Goal: Information Seeking & Learning: Learn about a topic

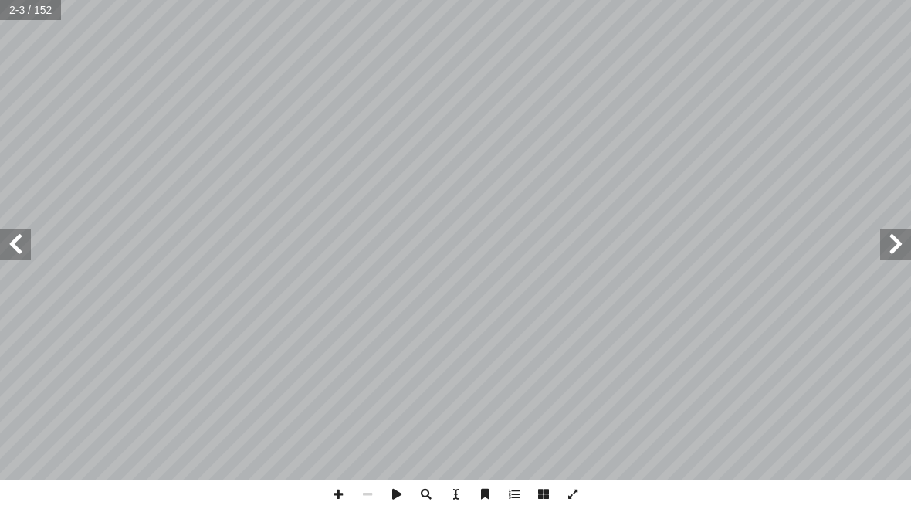
click at [56, 15] on input "text" at bounding box center [31, 10] width 63 height 20
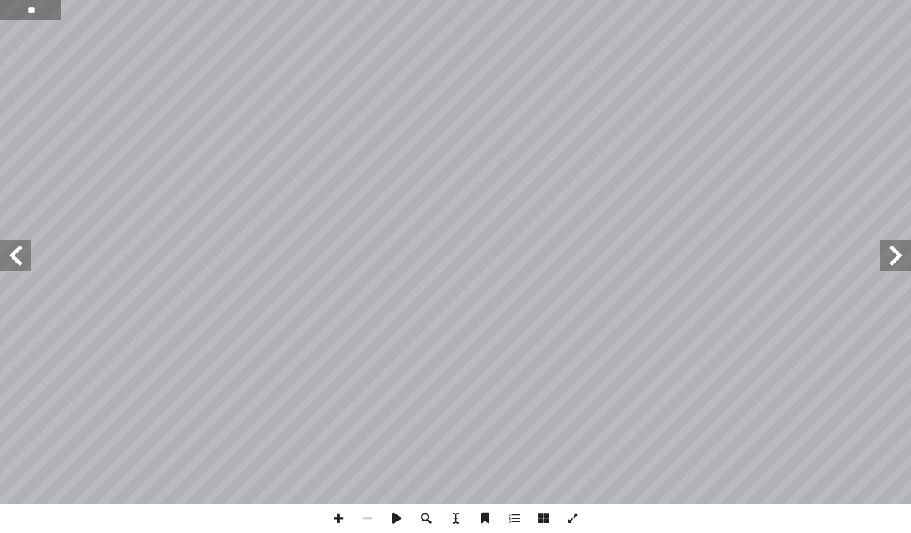
type input "**"
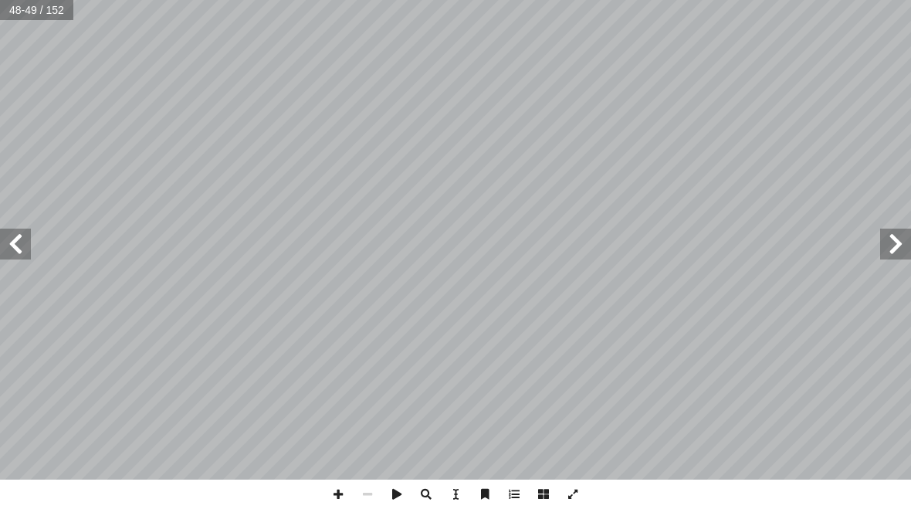
click at [2, 249] on span at bounding box center [15, 244] width 31 height 31
click at [16, 244] on span at bounding box center [15, 244] width 31 height 31
click at [11, 249] on span at bounding box center [15, 244] width 31 height 31
click at [8, 242] on span at bounding box center [15, 244] width 31 height 31
click at [9, 232] on span at bounding box center [15, 244] width 31 height 31
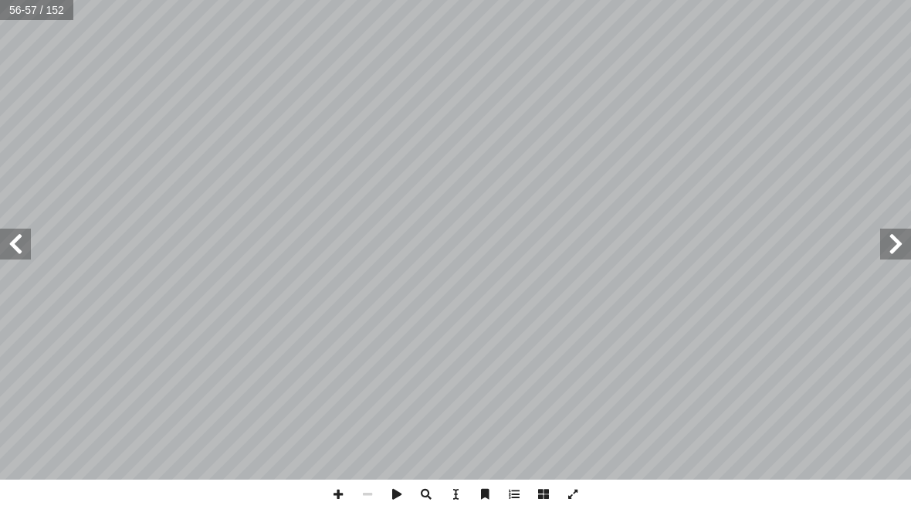
click at [3, 234] on span at bounding box center [15, 244] width 31 height 31
click at [7, 242] on span at bounding box center [15, 244] width 31 height 31
click at [8, 246] on span at bounding box center [15, 244] width 31 height 31
click at [11, 251] on span at bounding box center [15, 244] width 31 height 31
click at [893, 232] on span at bounding box center [895, 244] width 31 height 31
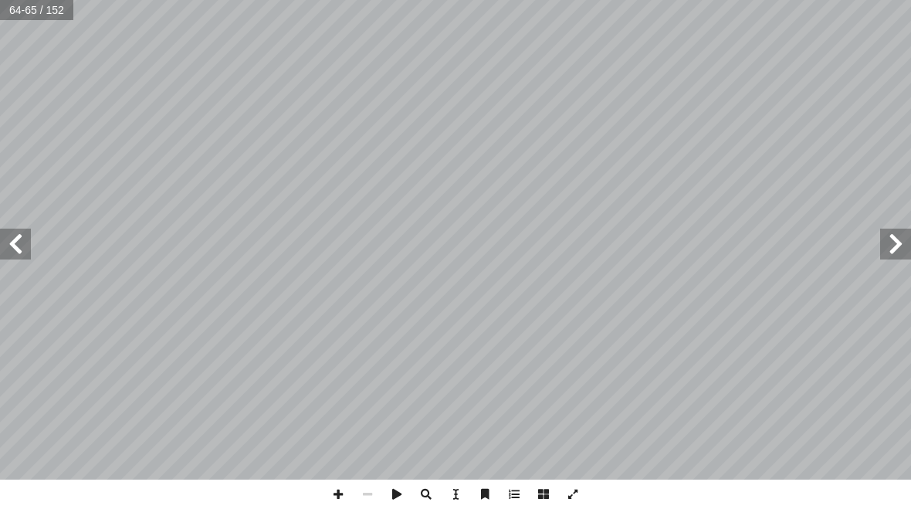
click at [15, 240] on span at bounding box center [15, 244] width 31 height 31
click at [8, 242] on span at bounding box center [15, 244] width 31 height 31
click at [890, 249] on span at bounding box center [895, 244] width 31 height 31
click at [22, 9] on input "text" at bounding box center [37, 10] width 74 height 20
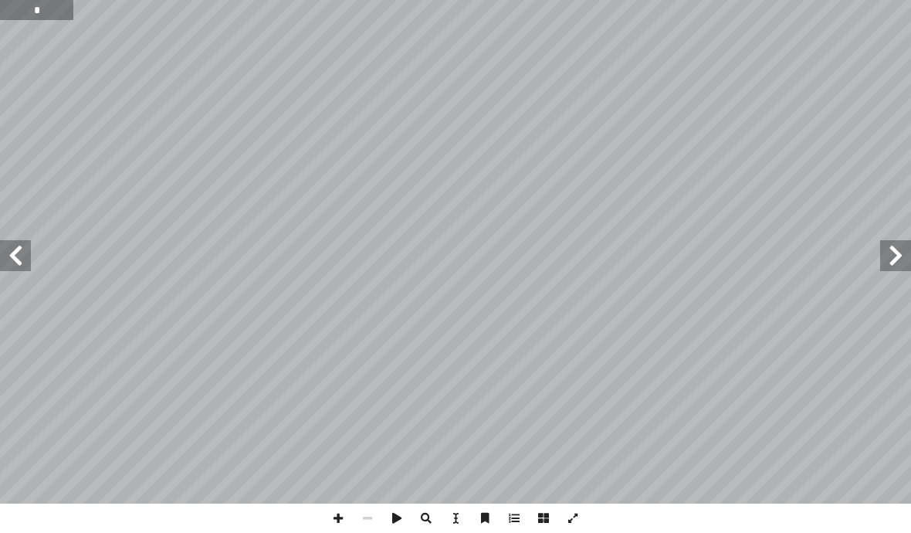
type input "*"
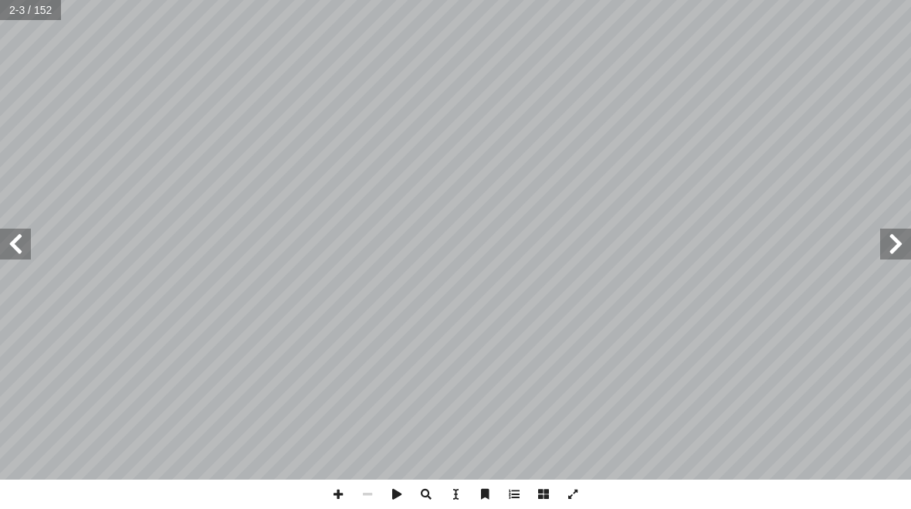
click at [11, 244] on span at bounding box center [15, 244] width 31 height 31
click at [29, 19] on input "text" at bounding box center [31, 10] width 63 height 20
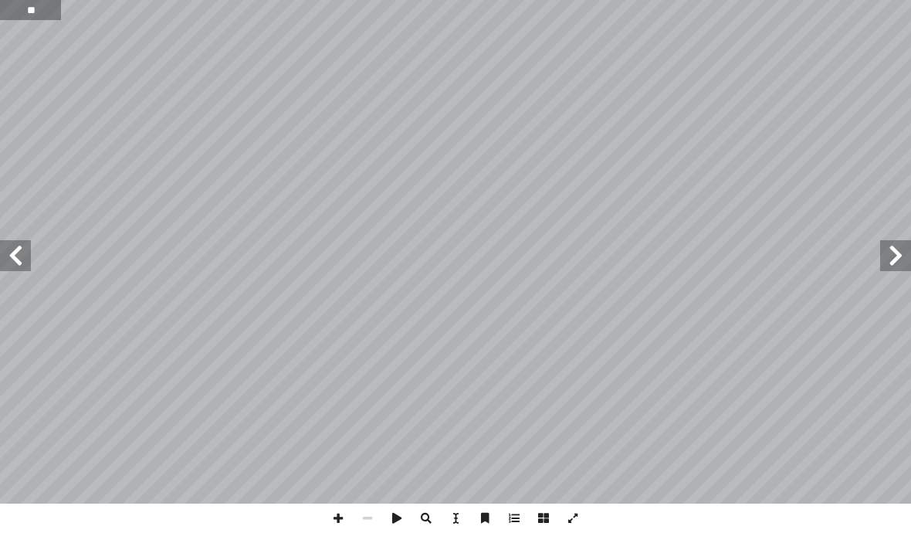
type input "**"
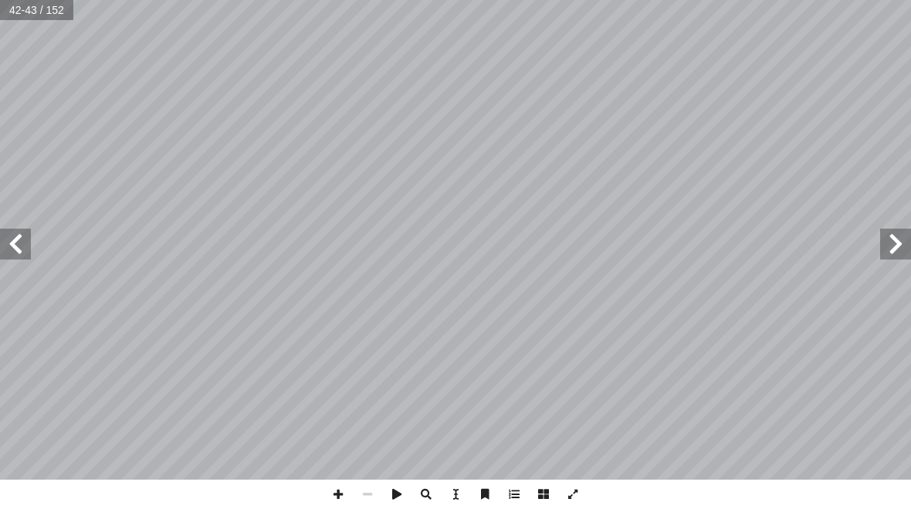
click at [2, 239] on span at bounding box center [15, 244] width 31 height 31
click at [5, 254] on span at bounding box center [15, 244] width 31 height 31
click at [4, 239] on span at bounding box center [15, 244] width 31 height 31
click at [905, 249] on span at bounding box center [895, 244] width 31 height 31
click at [9, 240] on span at bounding box center [15, 244] width 31 height 31
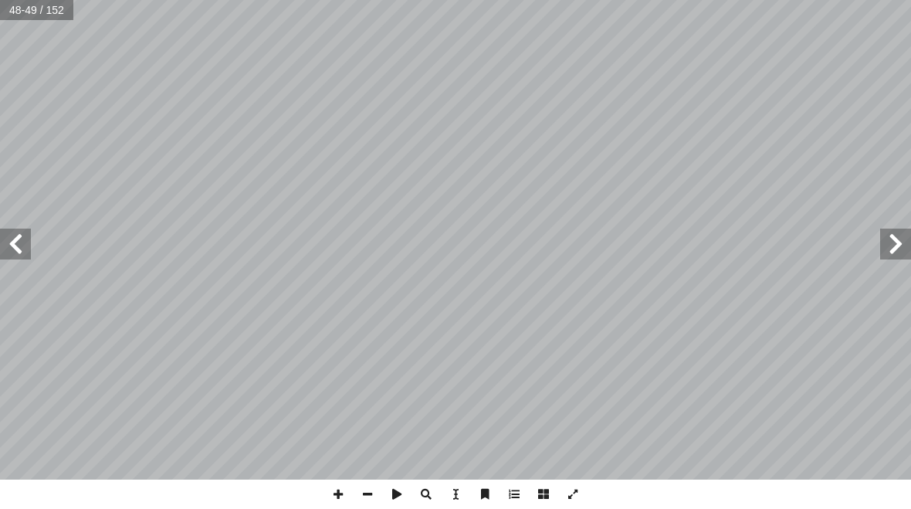
click at [5, 243] on span at bounding box center [15, 244] width 31 height 31
click at [907, 243] on span at bounding box center [895, 244] width 31 height 31
click at [908, 248] on span at bounding box center [895, 244] width 31 height 31
click at [12, 13] on input "text" at bounding box center [37, 10] width 74 height 20
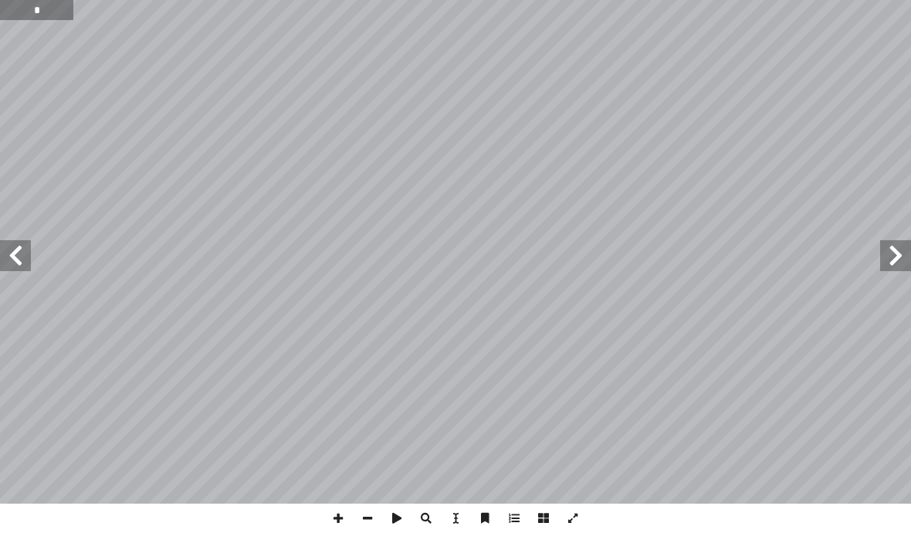
type input "*"
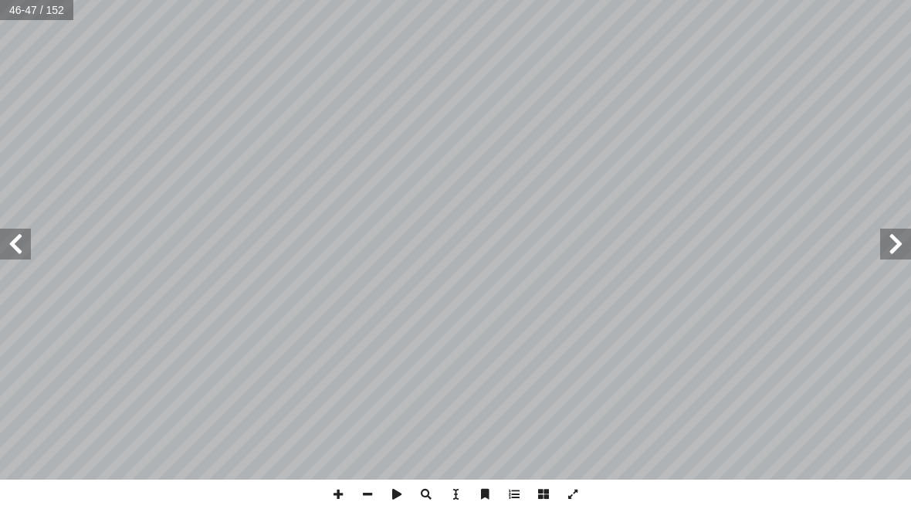
click at [18, 17] on input "text" at bounding box center [37, 10] width 74 height 20
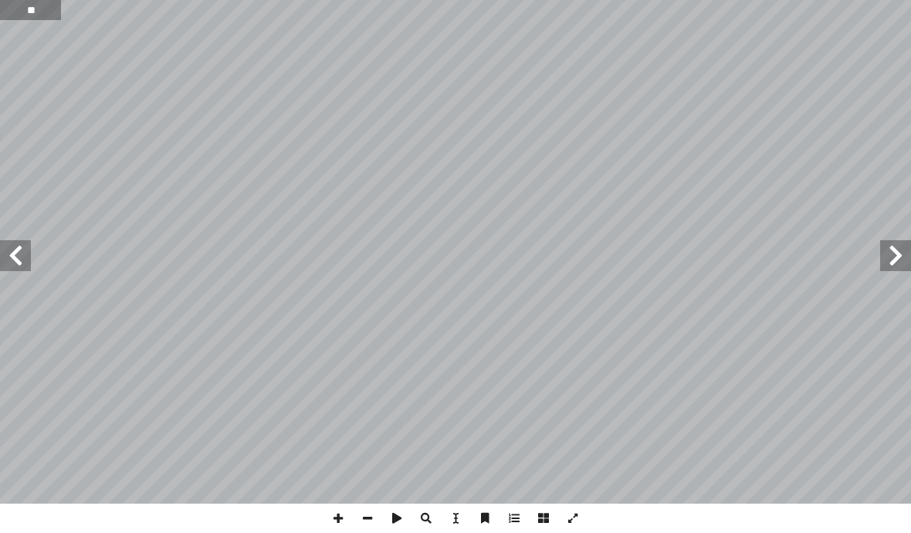
type input "**"
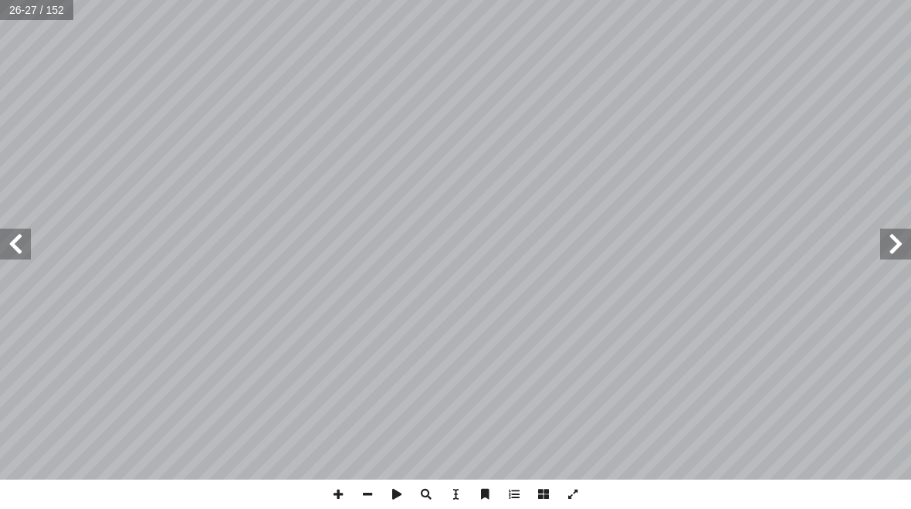
click at [21, 257] on span at bounding box center [15, 244] width 31 height 31
click at [8, 239] on span at bounding box center [15, 244] width 31 height 31
click at [12, 237] on span at bounding box center [15, 244] width 31 height 31
click at [24, 256] on span at bounding box center [15, 244] width 31 height 31
click at [2, 16] on input "text" at bounding box center [37, 10] width 74 height 20
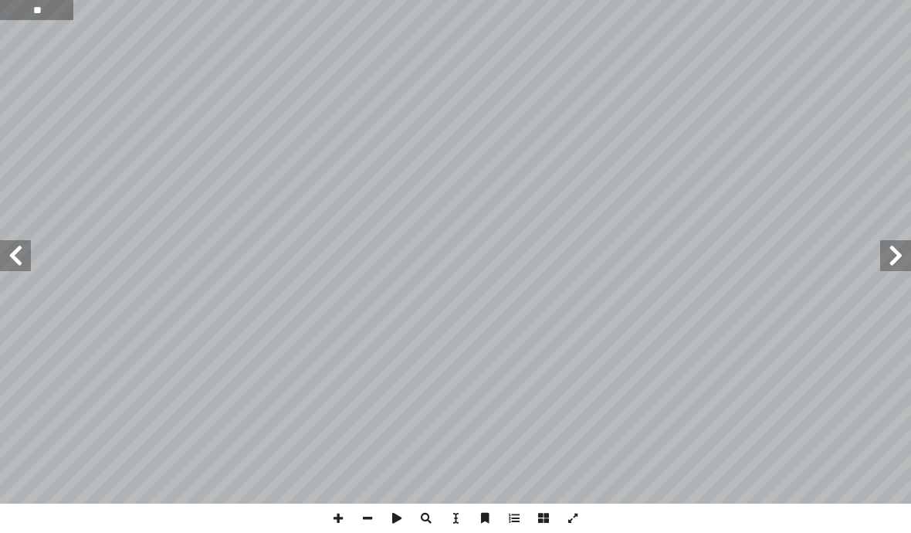
type input "**"
